Goal: Information Seeking & Learning: Learn about a topic

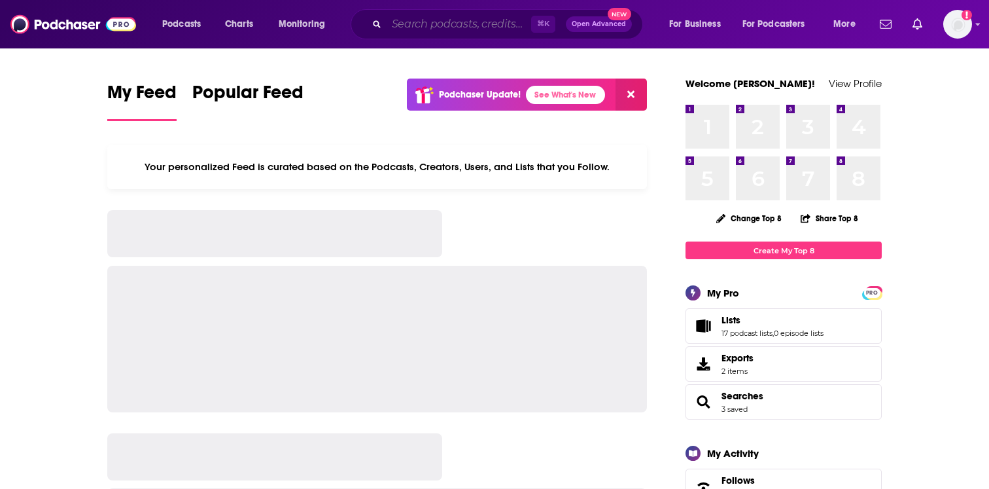
click at [411, 25] on input "Search podcasts, credits, & more..." at bounding box center [459, 24] width 145 height 21
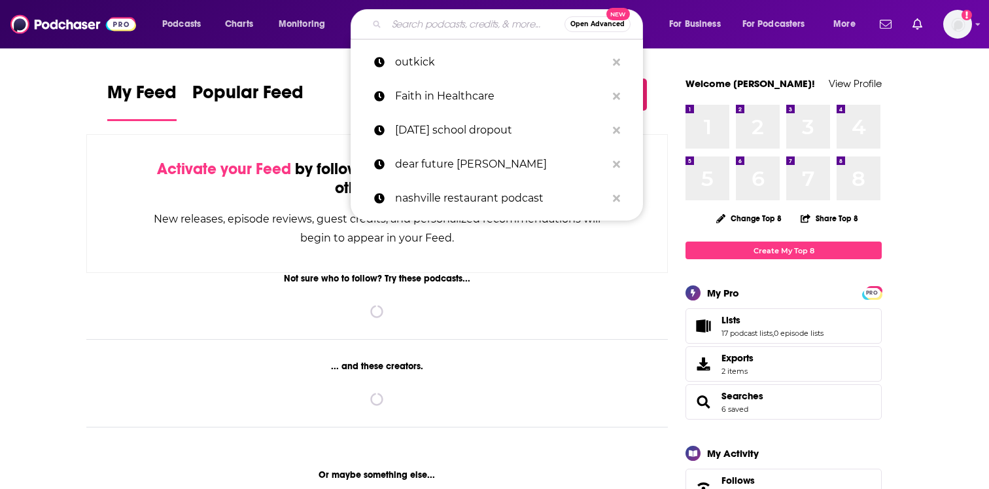
paste input "The MoneyTalk Podcast"
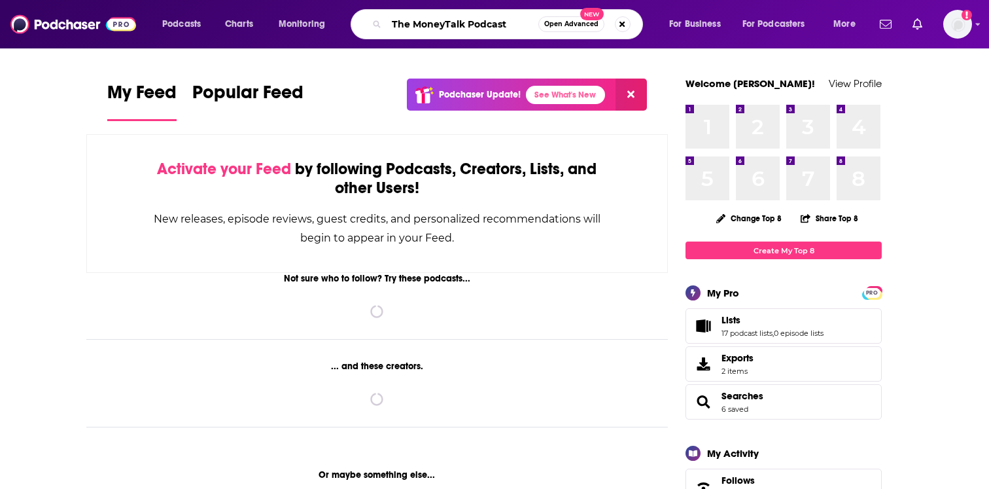
type input "The MoneyTalk Podcast"
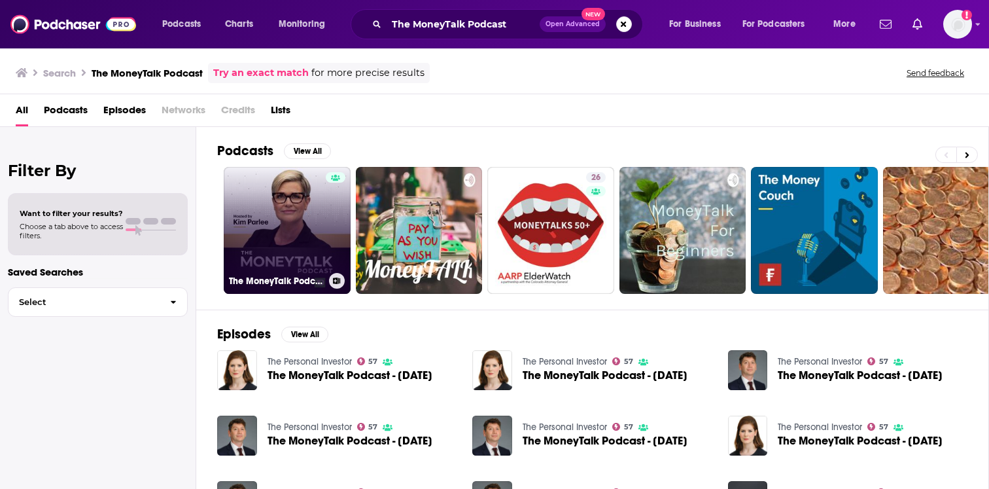
click at [338, 222] on div at bounding box center [336, 222] width 20 height 101
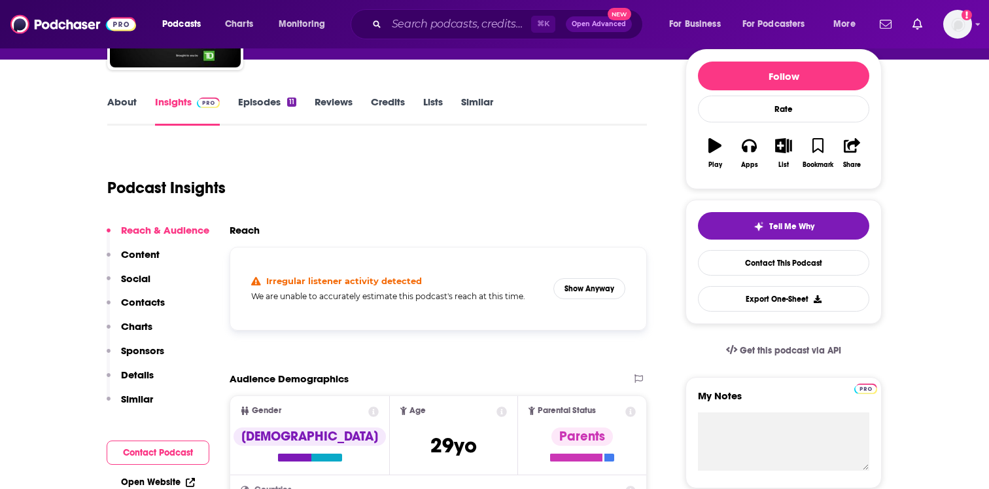
scroll to position [162, 0]
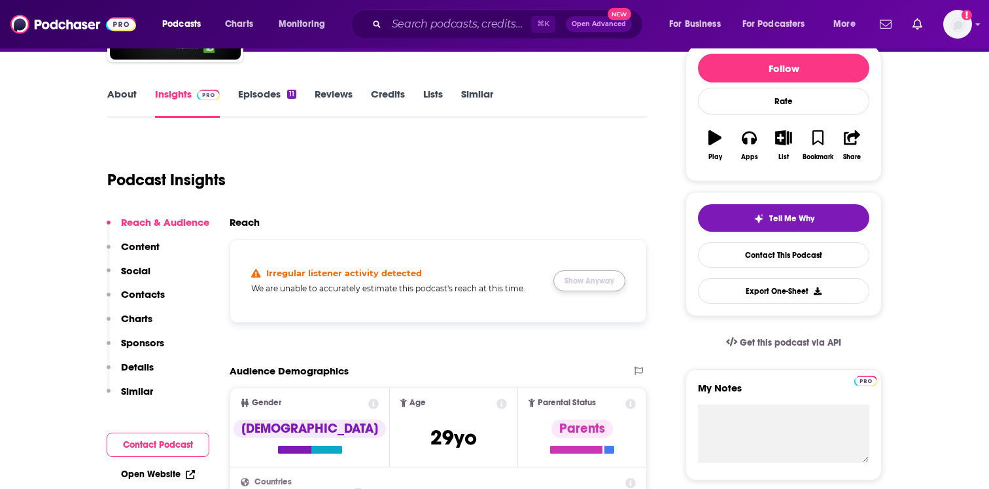
click at [582, 279] on button "Show Anyway" at bounding box center [589, 280] width 72 height 21
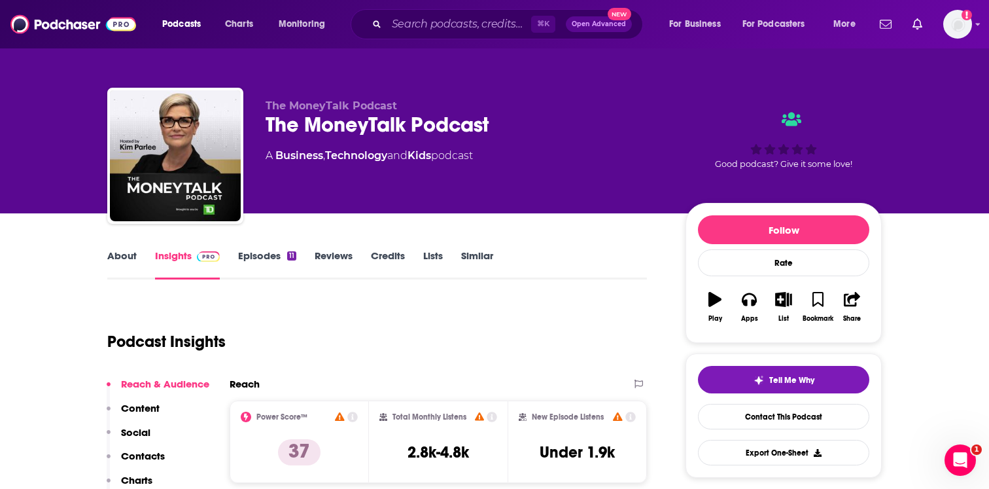
scroll to position [0, 0]
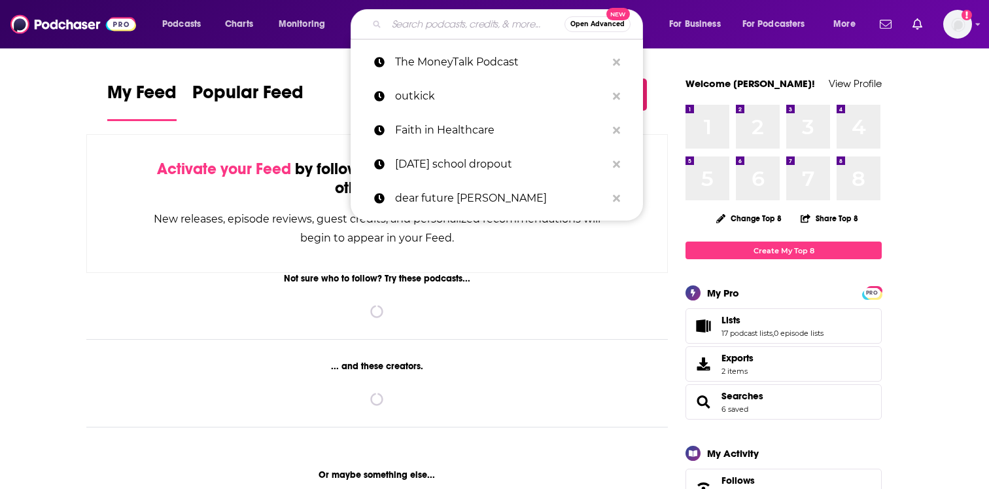
click at [468, 26] on input "Search podcasts, credits, & more..." at bounding box center [476, 24] width 178 height 21
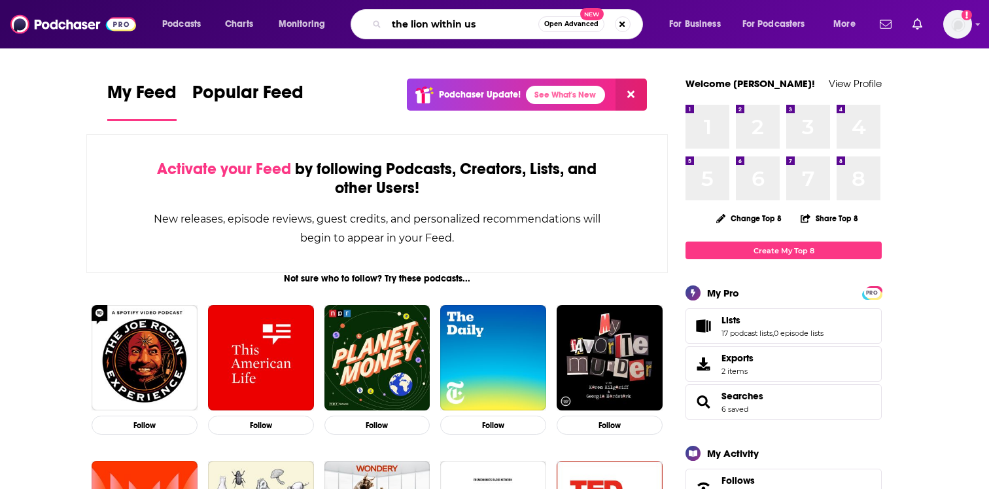
type input "the lion within us"
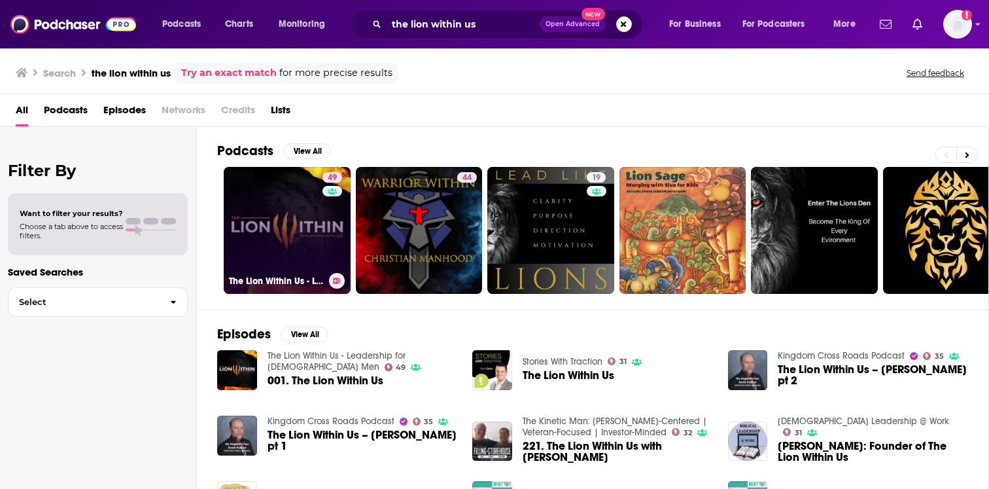
click at [285, 207] on link "49 The Lion Within Us - Leadership for Christian Men" at bounding box center [287, 230] width 127 height 127
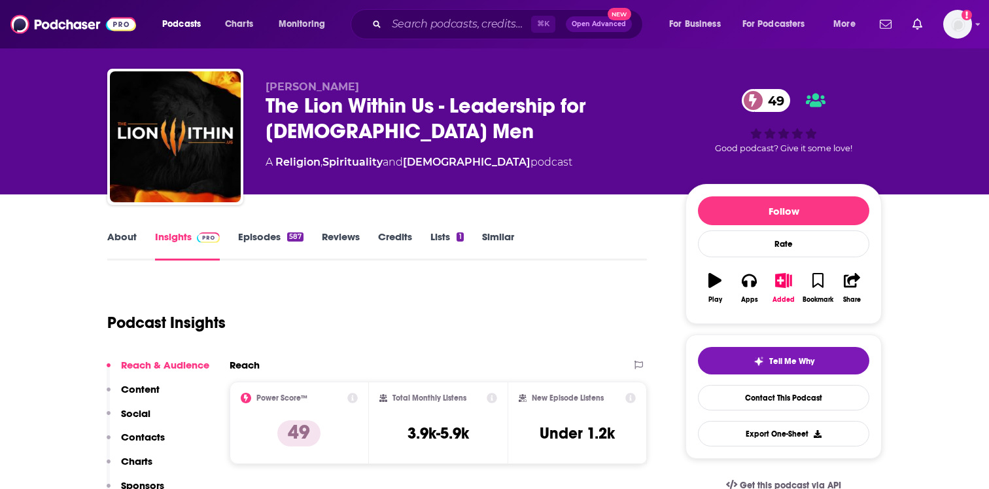
scroll to position [29, 0]
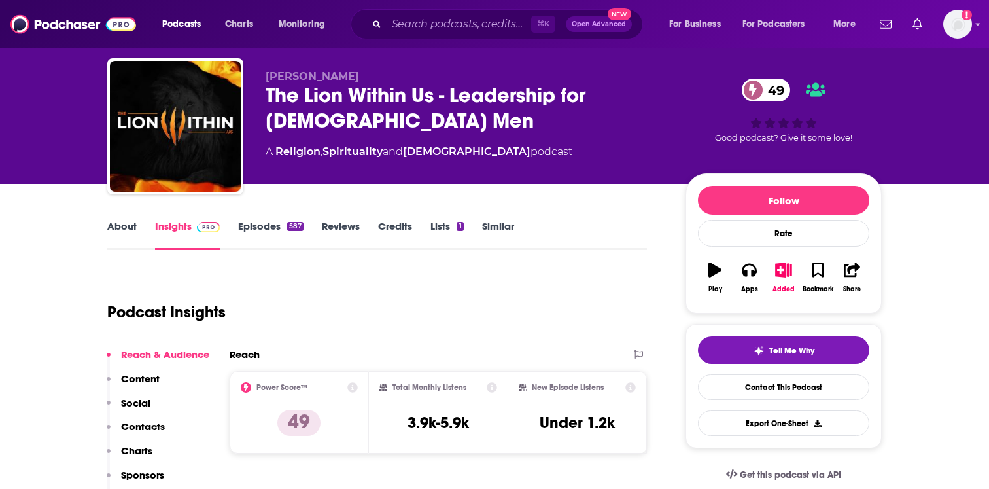
click at [279, 221] on link "Episodes 587" at bounding box center [270, 235] width 65 height 30
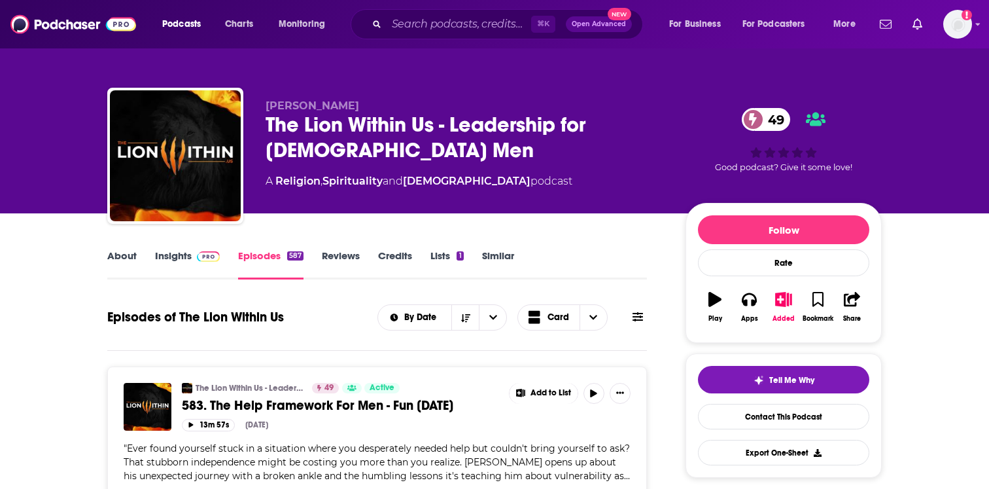
click at [213, 255] on img at bounding box center [208, 256] width 23 height 10
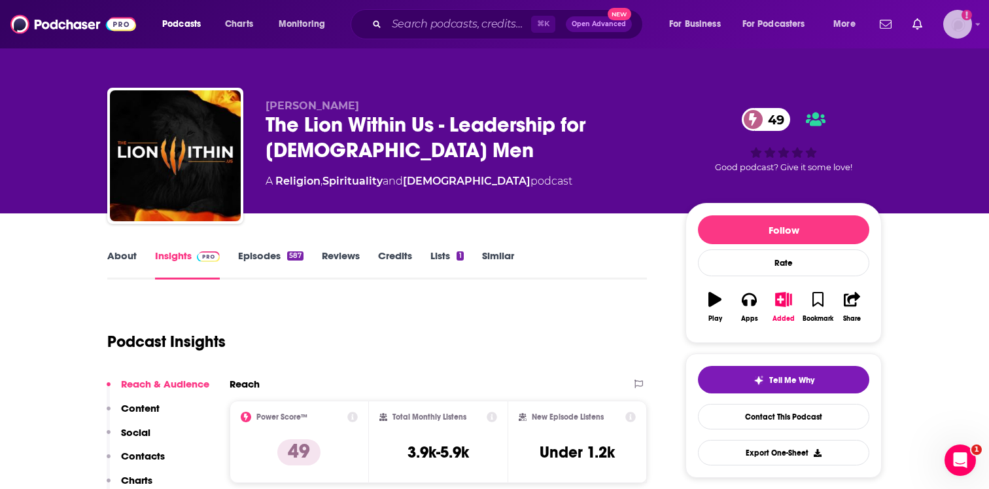
click at [958, 31] on img "Logged in as EllaRoseMurphy" at bounding box center [957, 24] width 29 height 29
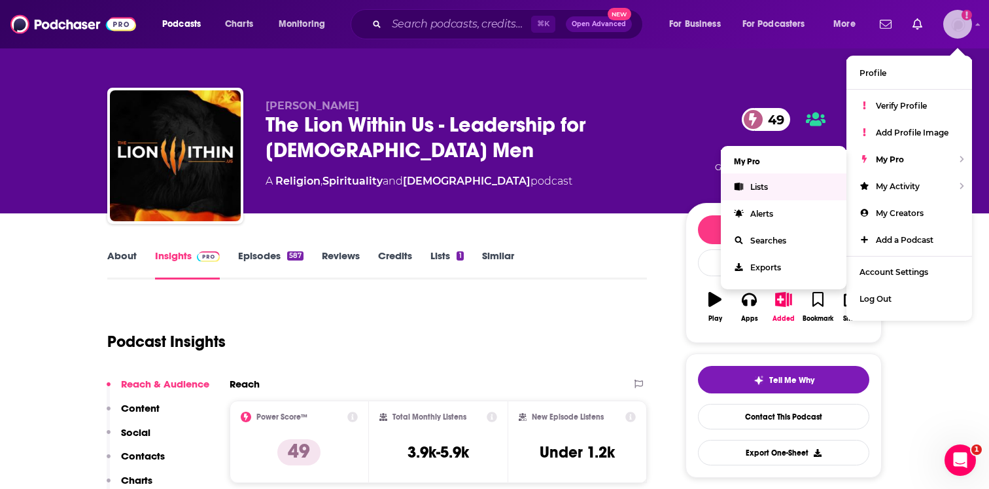
click at [793, 183] on link "Lists" at bounding box center [784, 186] width 126 height 27
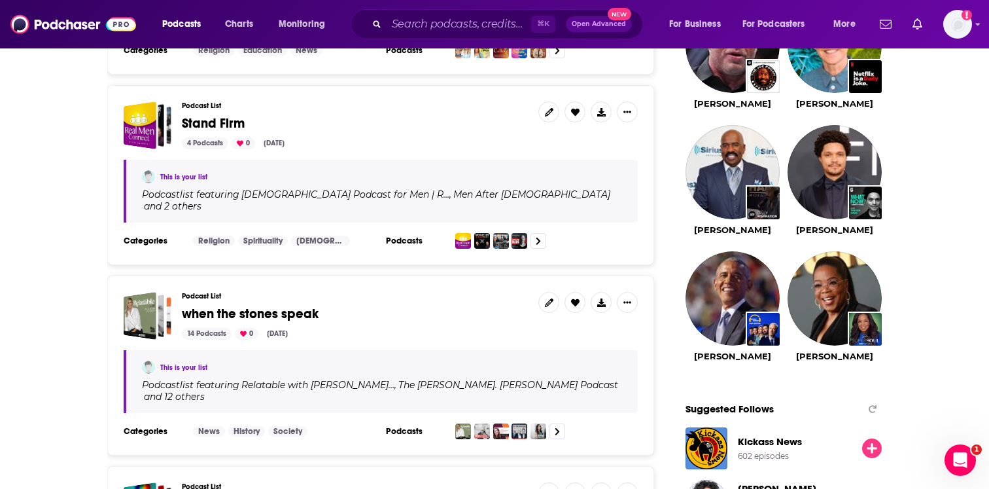
scroll to position [1234, 0]
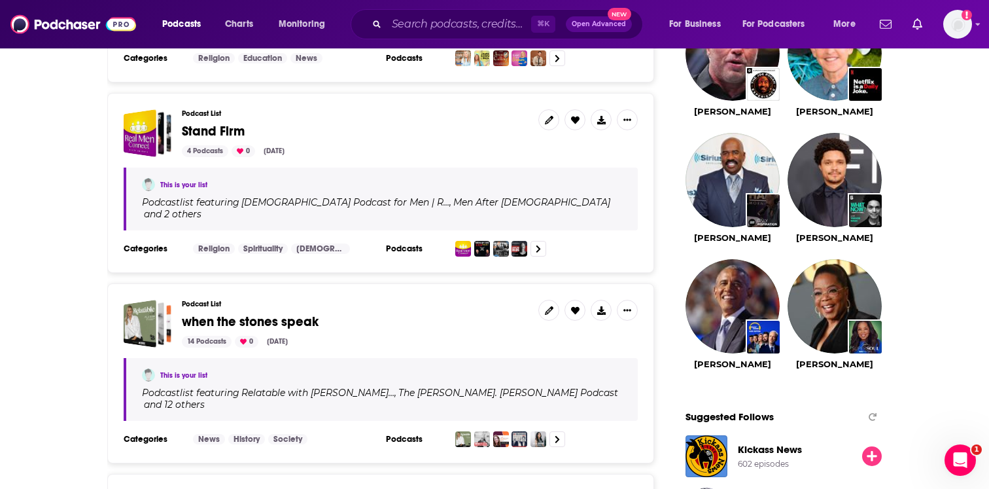
click at [229, 123] on span "Stand Firm" at bounding box center [213, 131] width 63 height 16
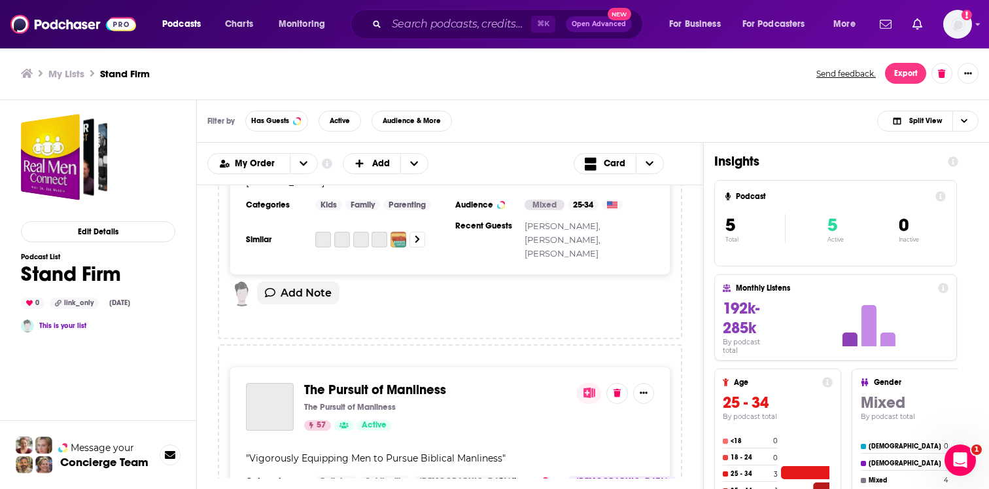
scroll to position [1253, 0]
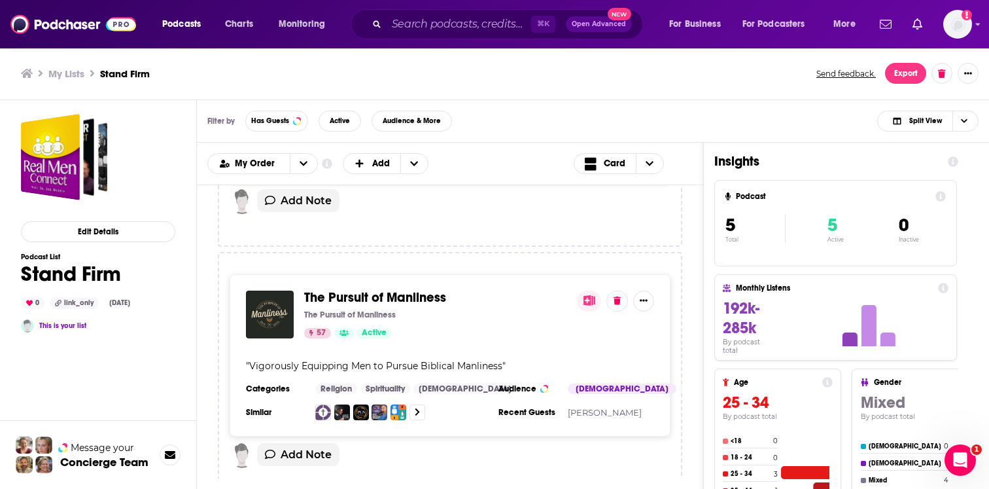
click at [348, 289] on span "The Pursuit of Manliness" at bounding box center [375, 297] width 142 height 16
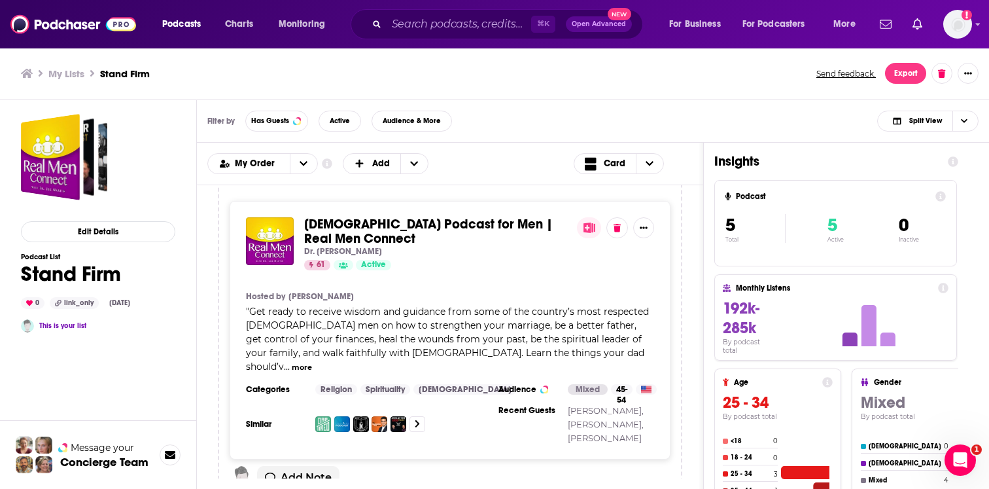
scroll to position [0, 0]
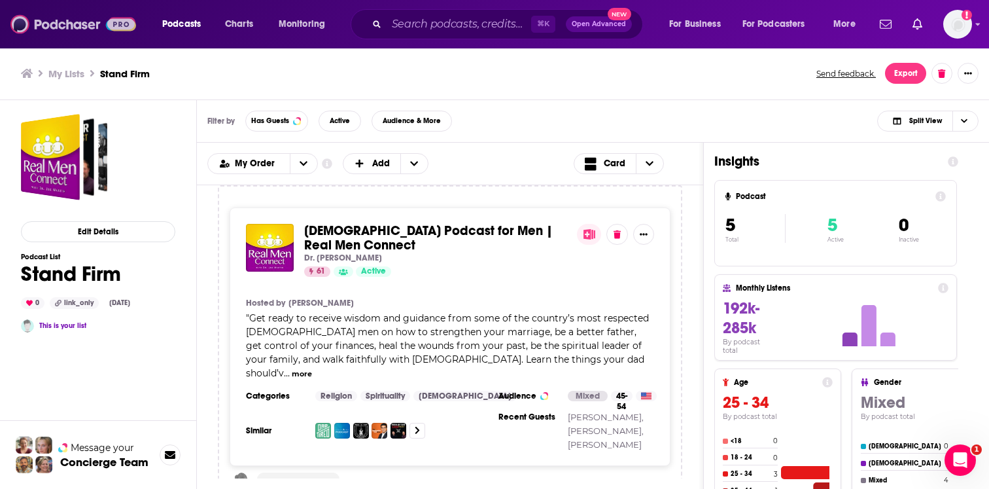
click at [122, 35] on img at bounding box center [73, 24] width 126 height 25
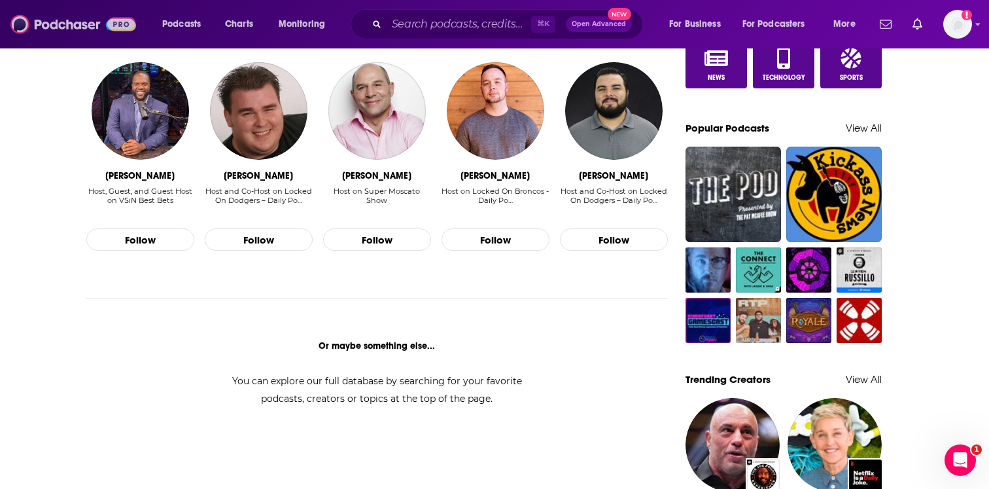
scroll to position [1036, 0]
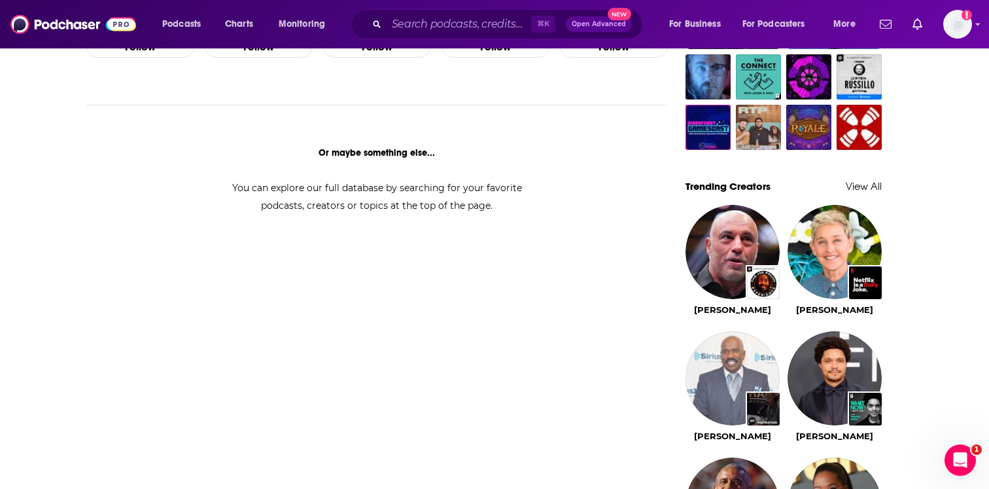
click at [739, 406] on img "Steve Harvey" at bounding box center [733, 378] width 94 height 94
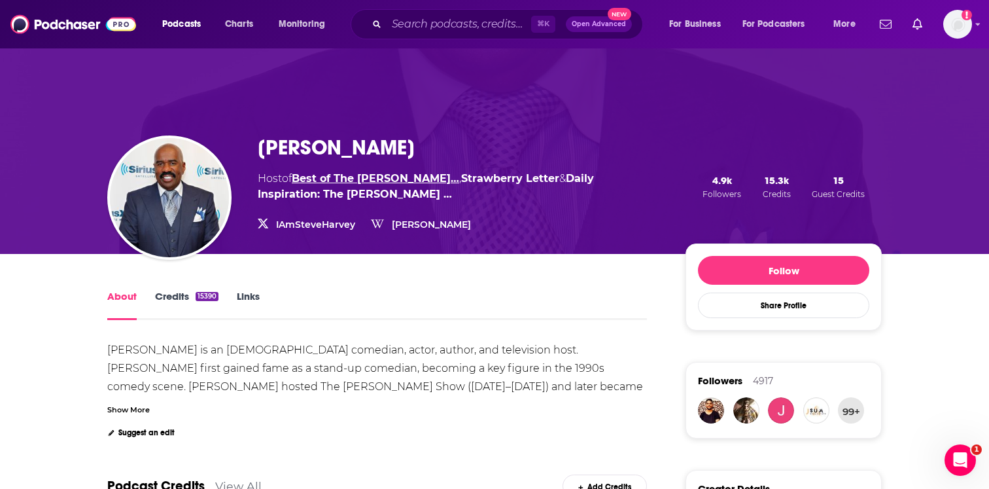
click at [402, 175] on link "Best of The Steve Harvey Morn…" at bounding box center [375, 178] width 167 height 12
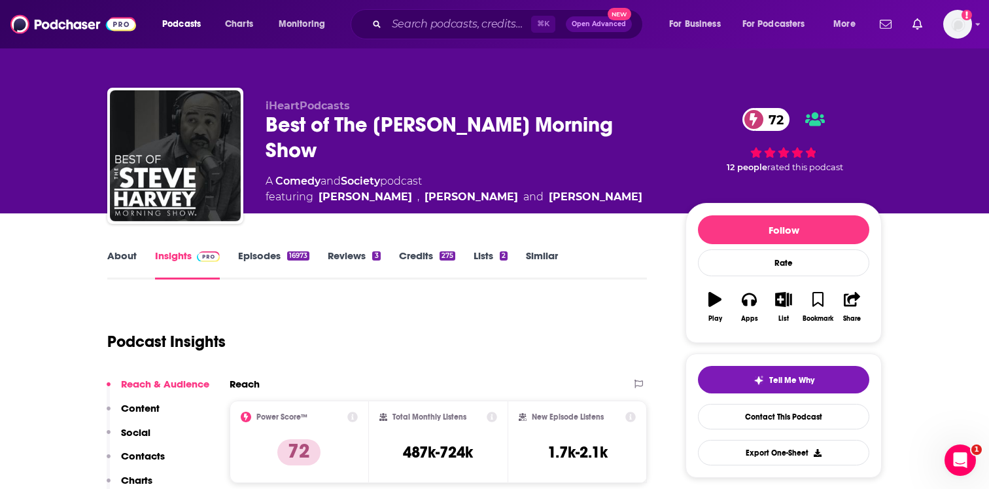
click at [305, 311] on div "Podcast Insights" at bounding box center [371, 333] width 529 height 67
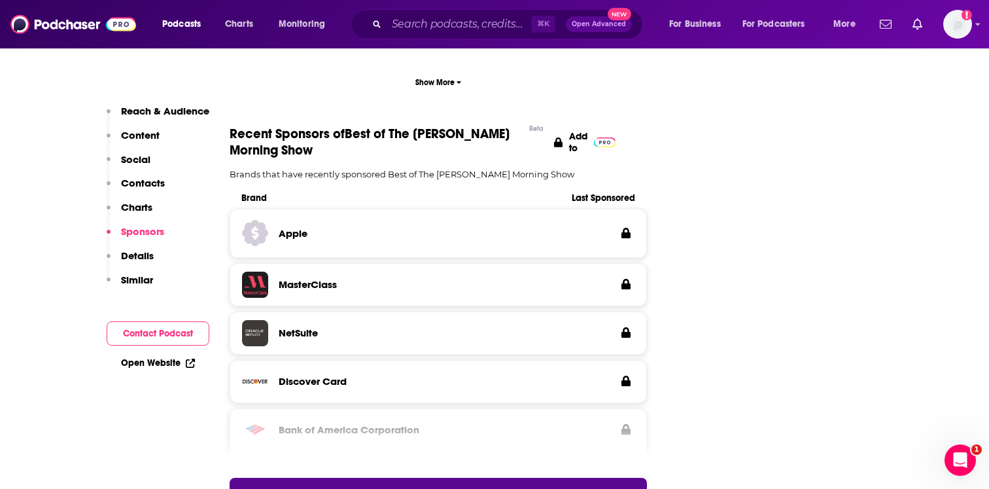
scroll to position [1750, 0]
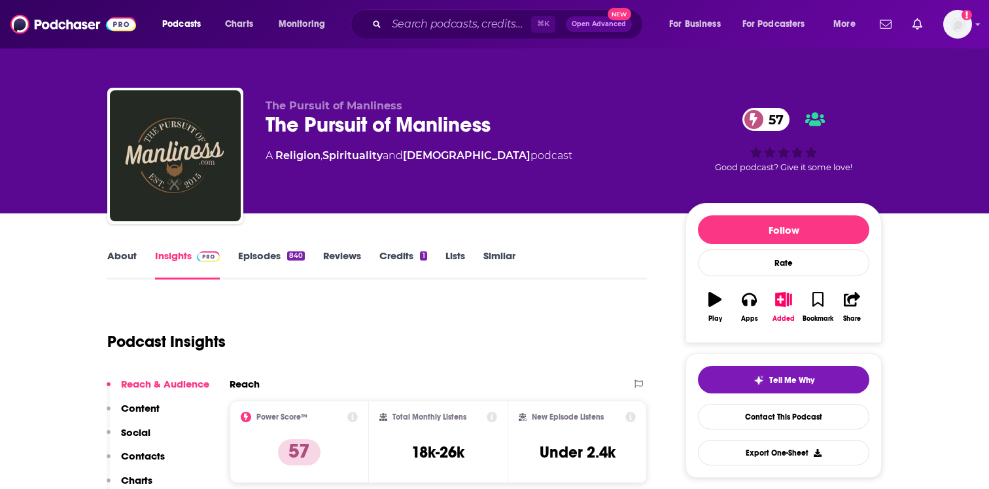
click at [283, 265] on link "Episodes 840" at bounding box center [271, 264] width 67 height 30
